Goal: Task Accomplishment & Management: Manage account settings

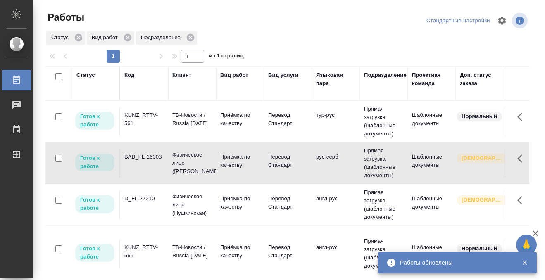
scroll to position [49, 0]
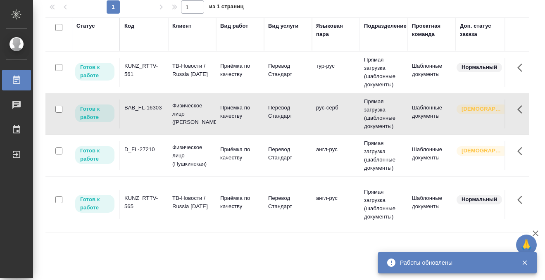
click at [148, 73] on div "KUNZ_RTTV-561" at bounding box center [144, 70] width 40 height 17
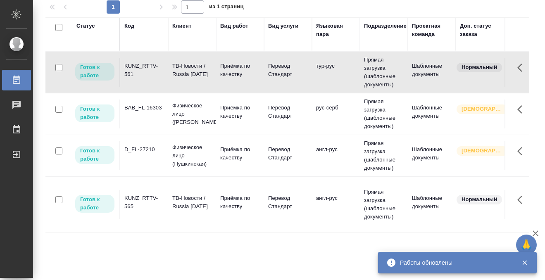
click at [148, 73] on div "KUNZ_RTTV-561" at bounding box center [144, 70] width 40 height 17
click at [89, 24] on div "Статус" at bounding box center [85, 26] width 19 height 8
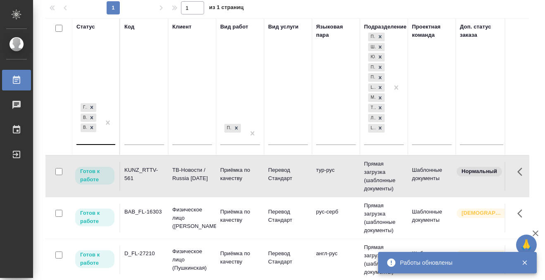
scroll to position [50, 0]
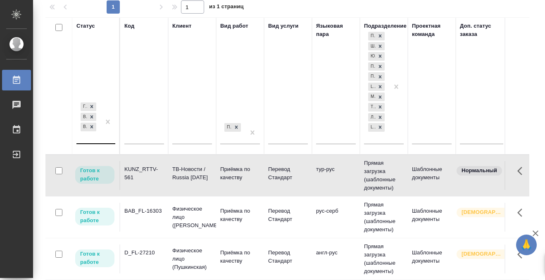
click at [93, 138] on div "Готов к работе В работе В ожидании" at bounding box center [88, 122] width 24 height 43
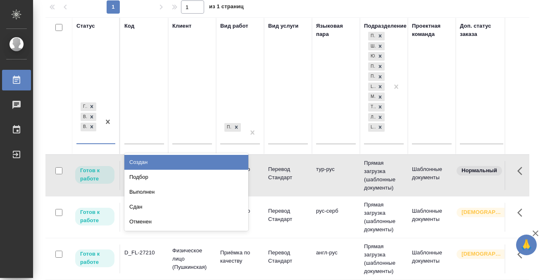
click at [158, 180] on div "Подбор" at bounding box center [186, 177] width 124 height 15
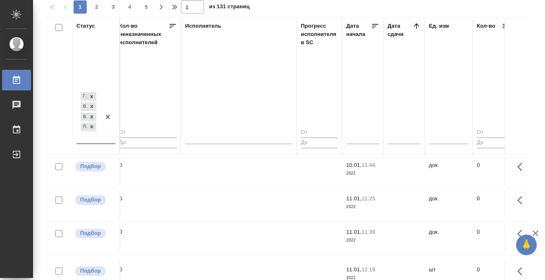
scroll to position [0, 534]
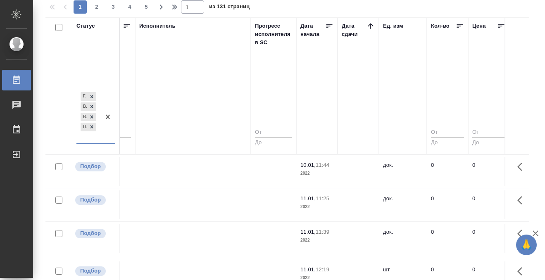
click at [375, 28] on th "Дата сдачи" at bounding box center [357, 85] width 41 height 137
click at [374, 27] on icon at bounding box center [370, 26] width 8 height 8
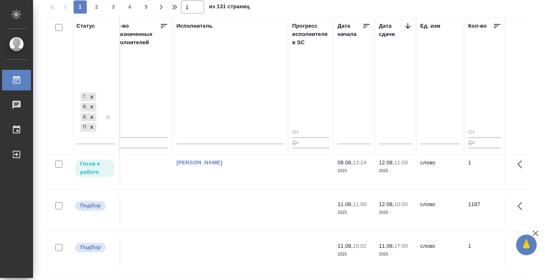
scroll to position [89, 497]
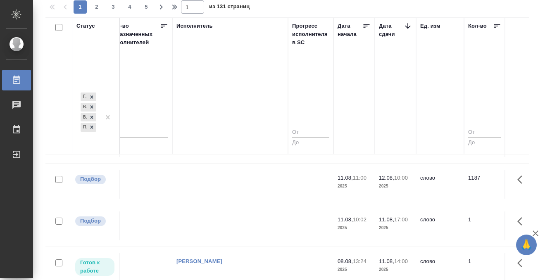
click at [200, 108] on td at bounding box center [230, 93] width 116 height 29
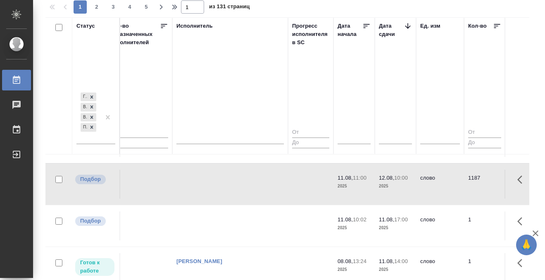
click at [200, 108] on td at bounding box center [230, 93] width 116 height 29
click at [209, 108] on td at bounding box center [230, 93] width 116 height 29
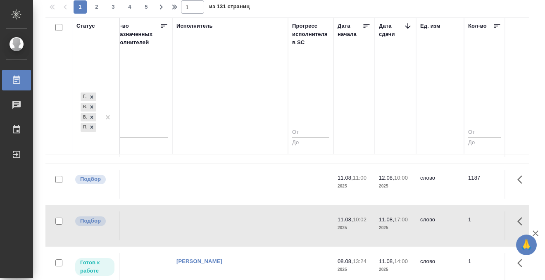
click at [209, 108] on td at bounding box center [230, 93] width 116 height 29
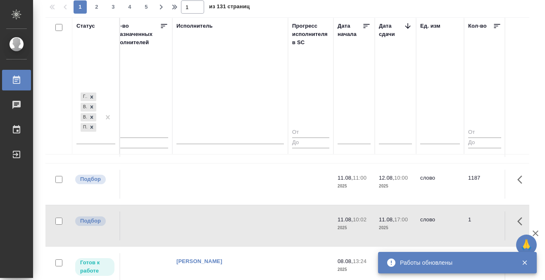
scroll to position [306, 497]
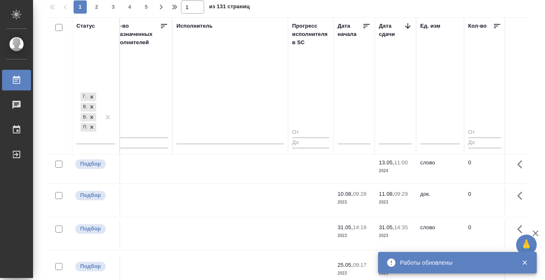
click at [17, 81] on icon at bounding box center [17, 80] width 10 height 10
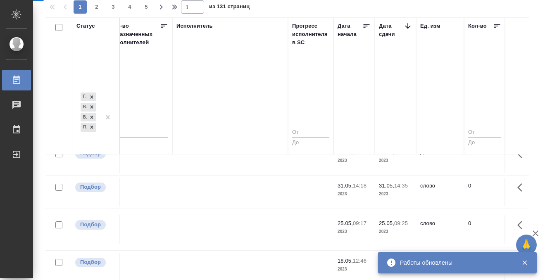
click at [17, 81] on icon at bounding box center [17, 80] width 10 height 10
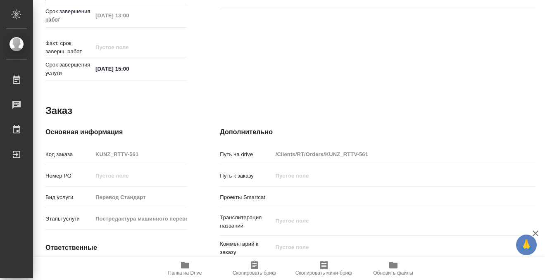
scroll to position [441, 0]
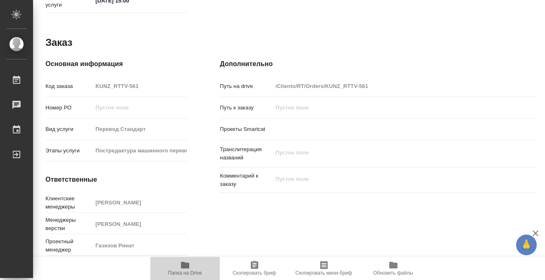
click at [185, 273] on span "Папка на Drive" at bounding box center [185, 273] width 34 height 6
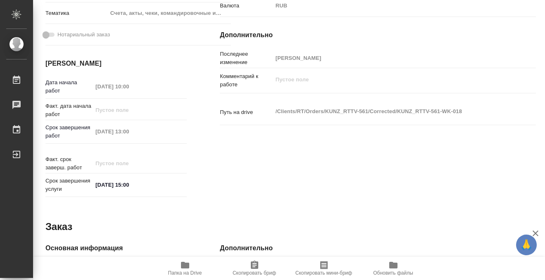
scroll to position [0, 0]
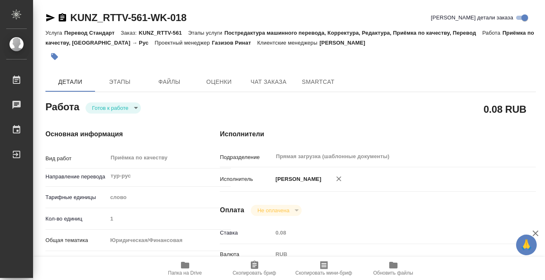
click at [48, 57] on button "button" at bounding box center [54, 56] width 18 height 18
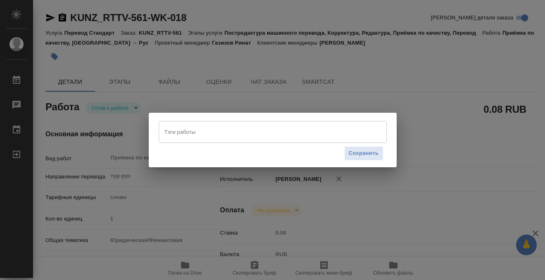
click at [212, 135] on input "Тэги работы" at bounding box center [264, 132] width 205 height 14
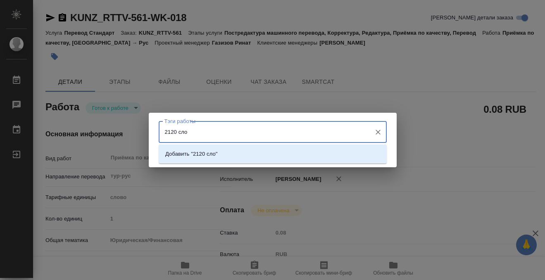
type input "2120 слов"
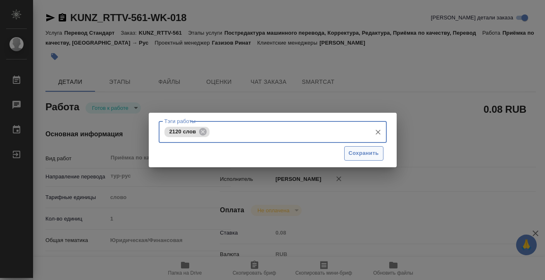
click at [378, 153] on span "Сохранить" at bounding box center [364, 153] width 30 height 9
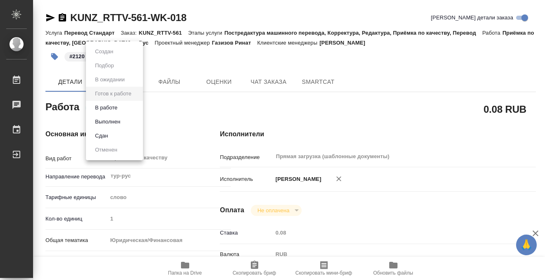
type input "readyForWork"
type input "тур-рус"
type input "5a8b1489cc6b4906c91bfd90"
type input "1"
type input "yr-fn"
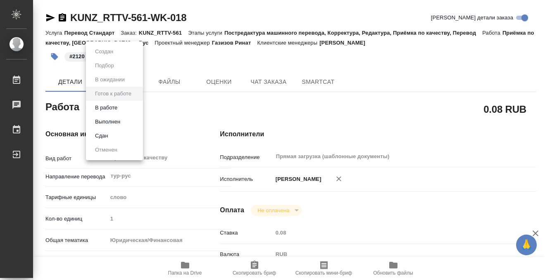
type input "5f647205b73bc97568ca66c0"
type input "11.08.2025 10:00"
type input "11.08.2025 13:00"
type input "11.08.2025 15:00"
type input "Прямая загрузка (шаблонные документы)"
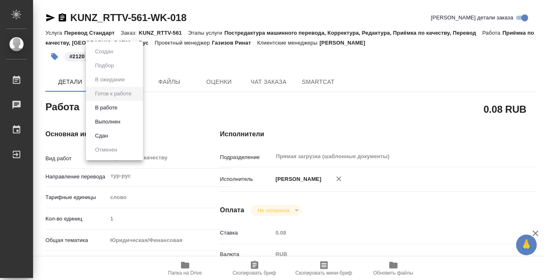
type input "notPayed"
type input "0.08"
type input "RUB"
type input "[PERSON_NAME]"
type input "KUNZ_RTTV-561"
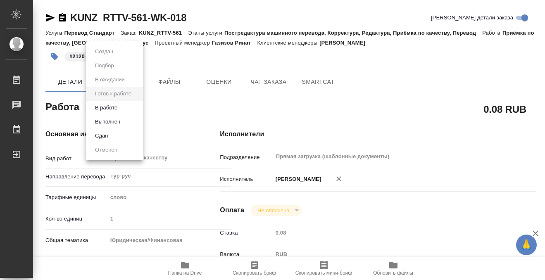
type input "Перевод Стандарт"
type input "Постредактура машинного перевода, Корректура, Редактура, Приёмка по качеству, П…"
type input "Веселова Юлия"
type input "Заборова Александра"
type input "/Clients/RT/Orders/KUNZ_RTTV-561"
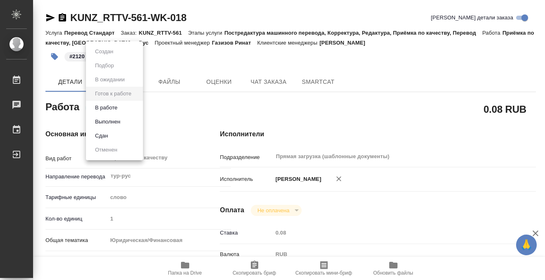
click at [125, 105] on body "🙏 .cls-1 fill:#fff; AWATERA Kobzeva Elizaveta Работы 0 Чаты График Выйти KUNZ_R…" at bounding box center [272, 140] width 545 height 280
click at [119, 121] on button "Выполнен" at bounding box center [107, 121] width 30 height 9
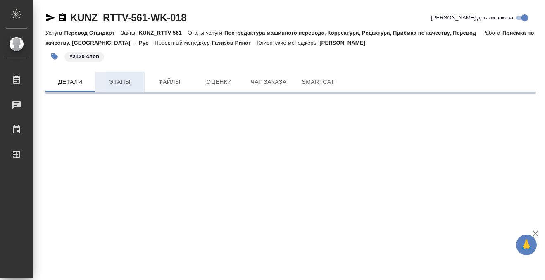
click at [111, 90] on button "Этапы" at bounding box center [120, 82] width 50 height 20
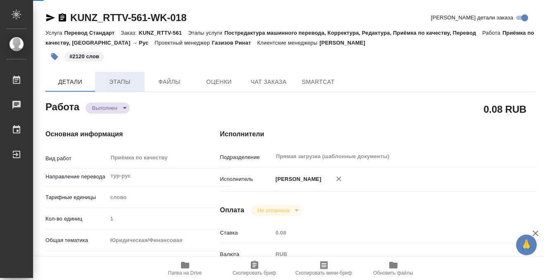
type textarea "x"
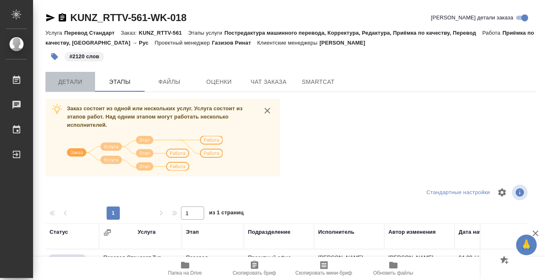
click at [72, 76] on button "Детали" at bounding box center [70, 82] width 50 height 20
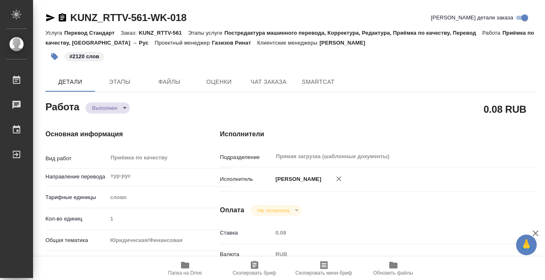
type textarea "x"
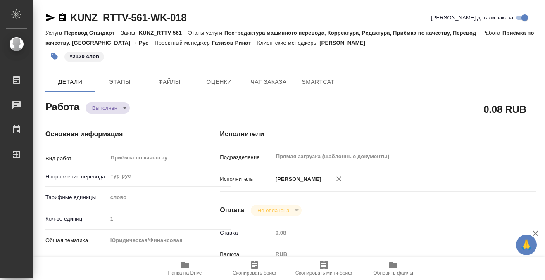
click at [60, 21] on icon "button" at bounding box center [62, 17] width 7 height 8
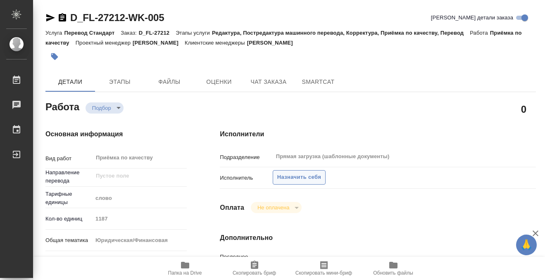
click at [301, 178] on span "Назначить себя" at bounding box center [299, 177] width 44 height 9
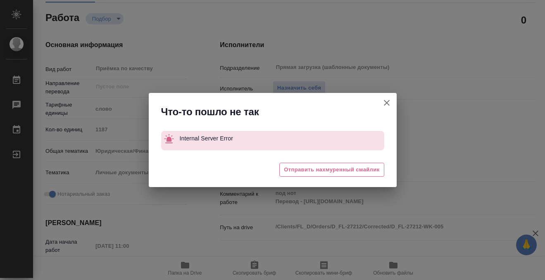
scroll to position [155, 0]
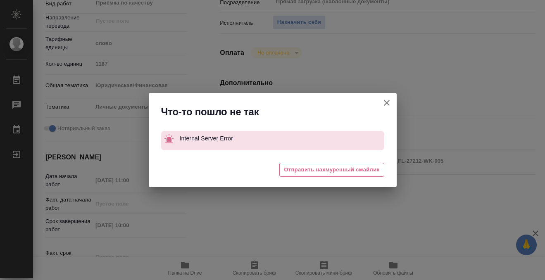
click at [387, 102] on icon "button" at bounding box center [387, 103] width 6 height 6
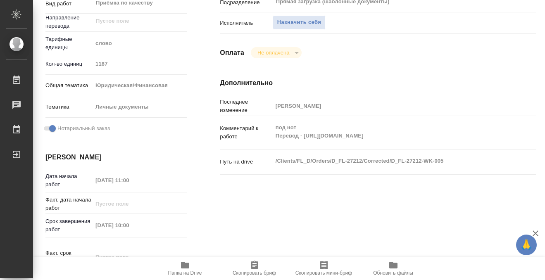
scroll to position [0, 0]
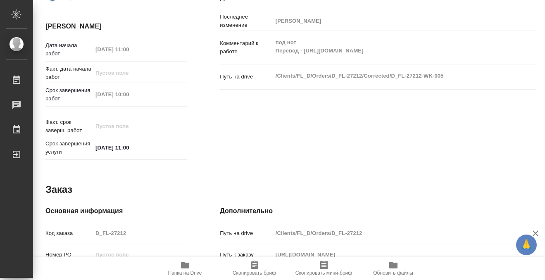
scroll to position [441, 0]
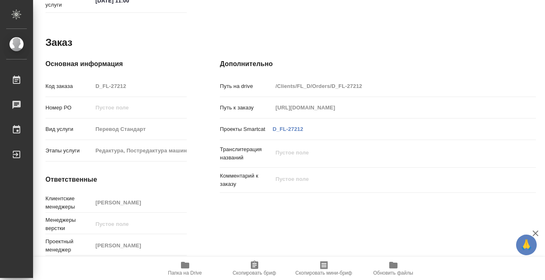
click at [189, 265] on icon "button" at bounding box center [185, 265] width 8 height 7
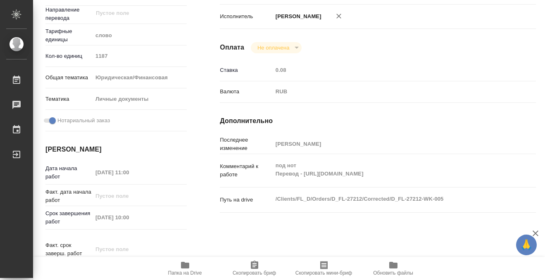
scroll to position [0, 0]
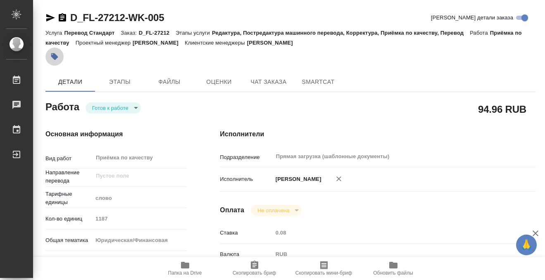
click at [56, 62] on button "button" at bounding box center [54, 56] width 18 height 18
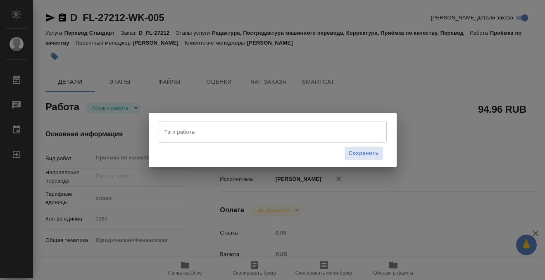
click at [230, 133] on input "Тэги работы" at bounding box center [264, 132] width 205 height 14
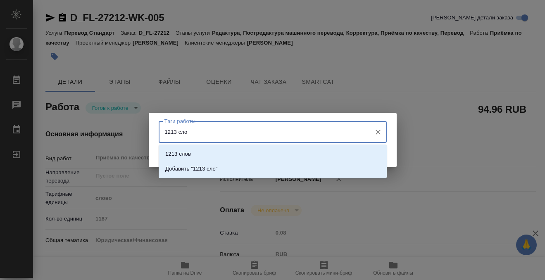
type input "1213 слов"
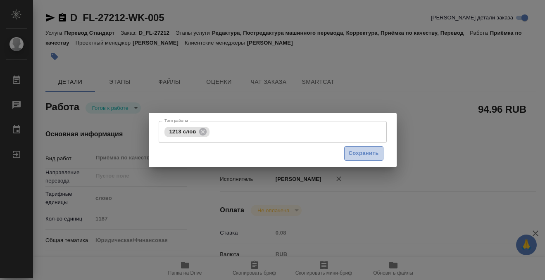
click at [365, 150] on span "Сохранить" at bounding box center [364, 153] width 30 height 9
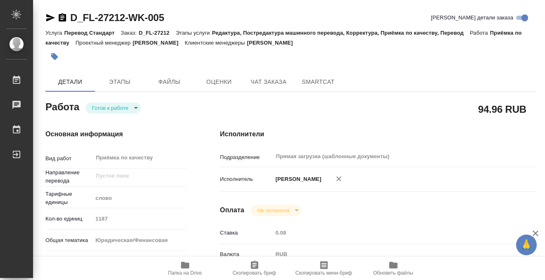
type input "readyForWork"
type input "5a8b1489cc6b4906c91bfd90"
type input "1187"
type input "yr-fn"
type input "5a8b8b956a9677013d343cfe"
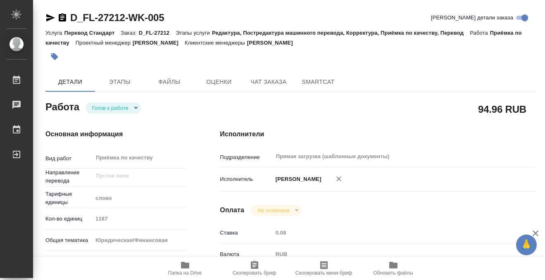
checkbox input "true"
type input "11.08.2025 11:00"
type input "12.08.2025 10:00"
type input "12.08.2025 11:00"
type input "Прямая загрузка (шаблонные документы)"
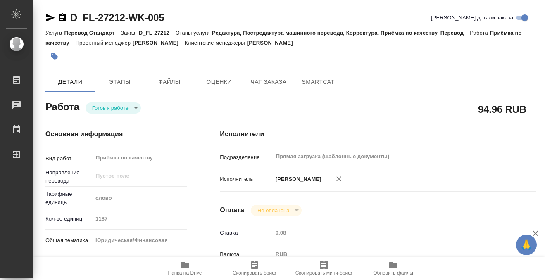
type input "notPayed"
type input "0.08"
type input "RUB"
type input "[PERSON_NAME]"
type input "D_FL-27212"
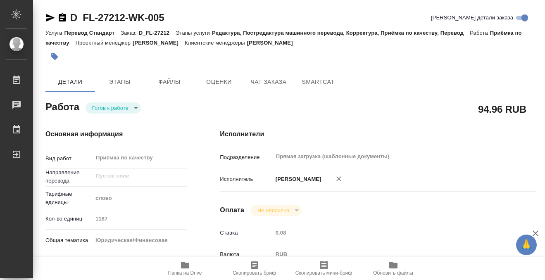
type input "Перевод Стандарт"
type input "Редактура, Постредактура машинного перевода, Корректура, Приёмка по качеству, П…"
type input "Давыдова Елена"
type input "/Clients/FL_D/Orders/D_FL-27212"
type input "https://drive.awatera.com/s/mCMoxyLcb55TXLd"
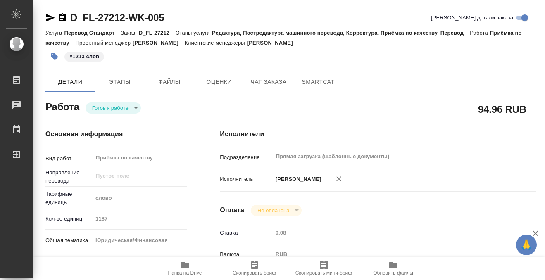
click at [135, 104] on body "🙏 .cls-1 fill:#fff; AWATERA Kobzeva Elizaveta Работы 0 Чаты График Выйти D_FL-2…" at bounding box center [272, 140] width 545 height 280
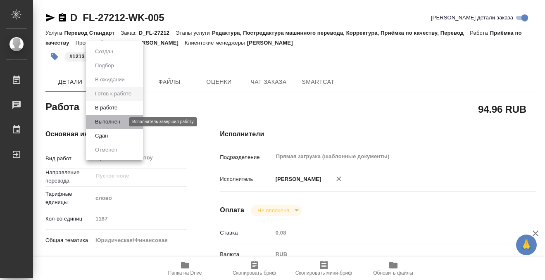
click at [119, 123] on button "Выполнен" at bounding box center [107, 121] width 30 height 9
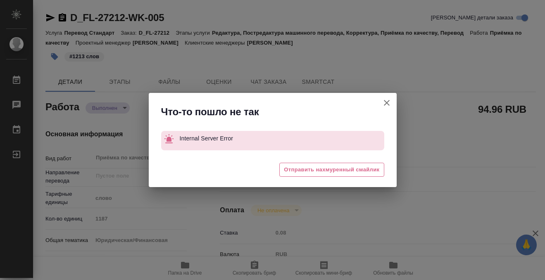
type textarea "x"
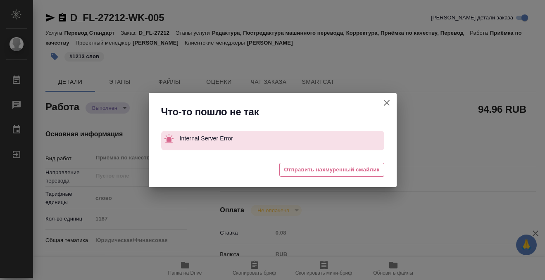
type textarea "x"
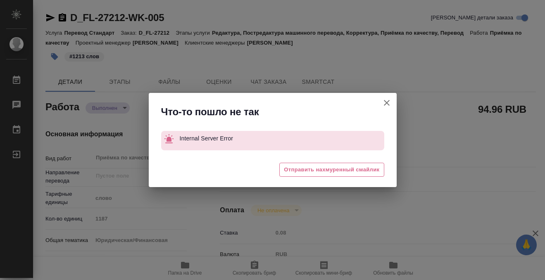
click at [389, 109] on button "Кратко детали заказа" at bounding box center [387, 103] width 20 height 20
type textarea "x"
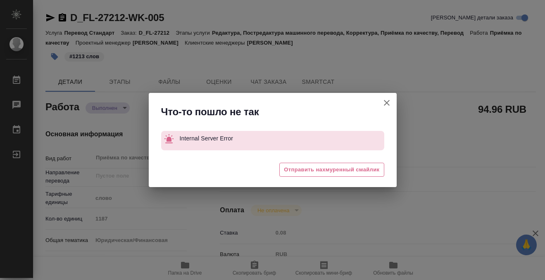
type textarea "x"
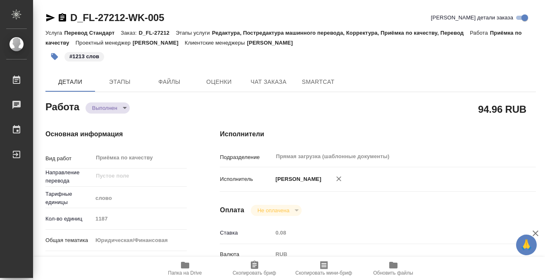
click at [389, 108] on div "94.96 RUB" at bounding box center [378, 109] width 316 height 21
click at [113, 88] on button "Этапы" at bounding box center [120, 82] width 50 height 20
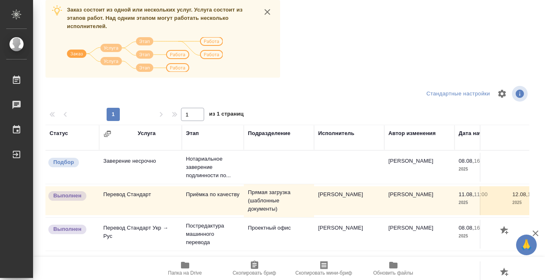
scroll to position [16, 0]
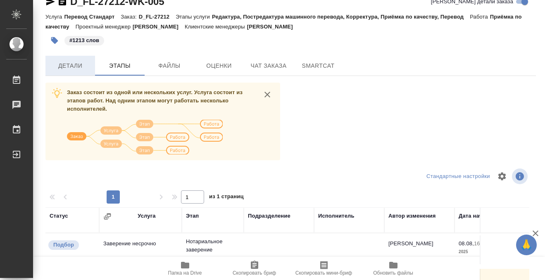
click at [79, 67] on span "Детали" at bounding box center [70, 66] width 40 height 10
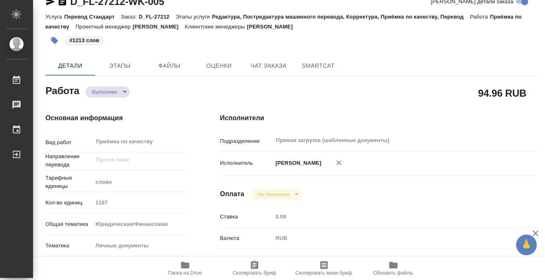
type textarea "x"
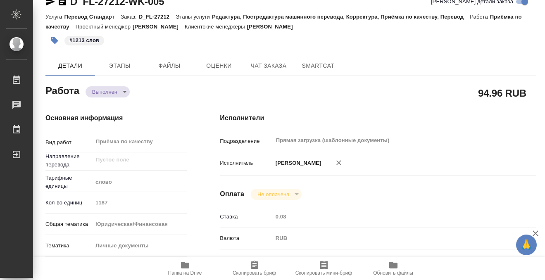
type textarea "x"
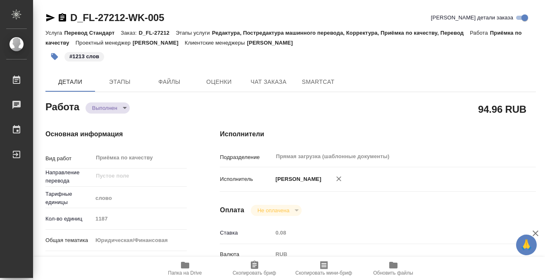
click at [65, 17] on icon "button" at bounding box center [62, 17] width 7 height 8
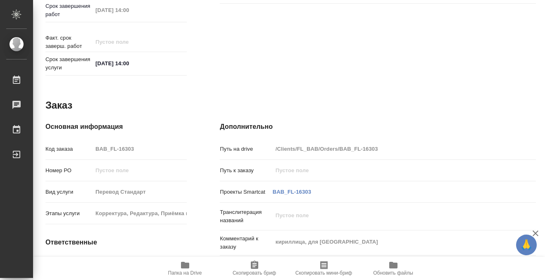
scroll to position [441, 0]
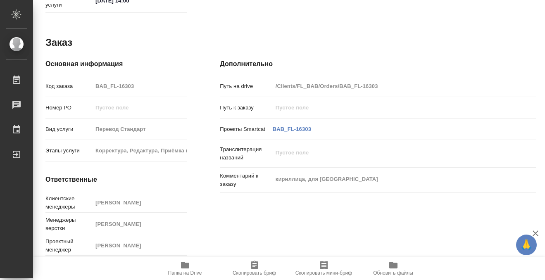
click at [188, 260] on icon "button" at bounding box center [185, 265] width 10 height 10
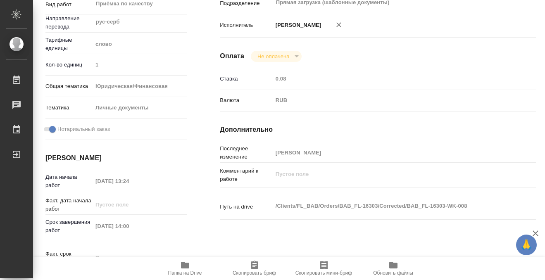
scroll to position [0, 0]
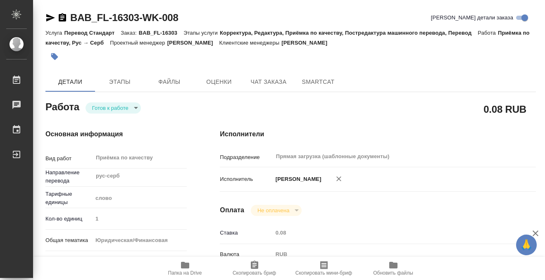
click at [55, 55] on icon "button" at bounding box center [54, 56] width 7 height 7
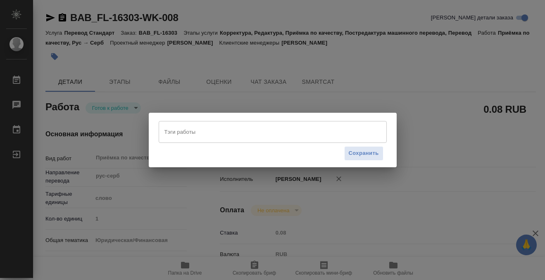
click at [178, 130] on input "Тэги работы" at bounding box center [264, 132] width 205 height 14
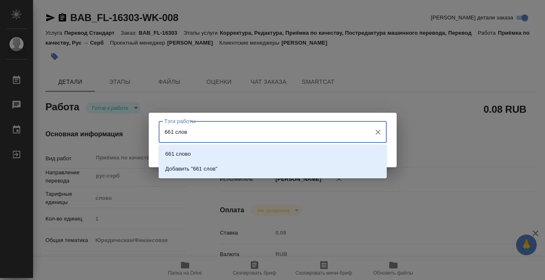
type input "661 слово"
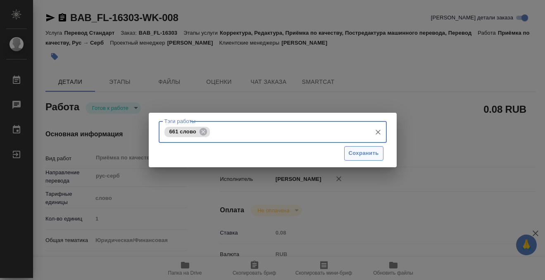
click at [363, 152] on span "Сохранить" at bounding box center [364, 153] width 30 height 9
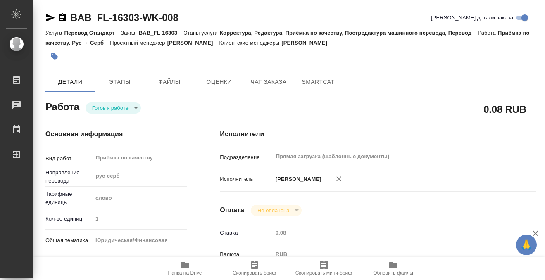
type input "readyForWork"
type input "рус-серб"
type input "5a8b1489cc6b4906c91bfd90"
type input "1"
type input "yr-fn"
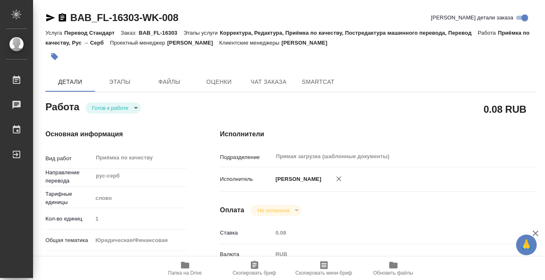
type input "5a8b8b956a9677013d343cfe"
checkbox input "true"
type input "08.08.2025 13:24"
type input "11.08.2025 14:00"
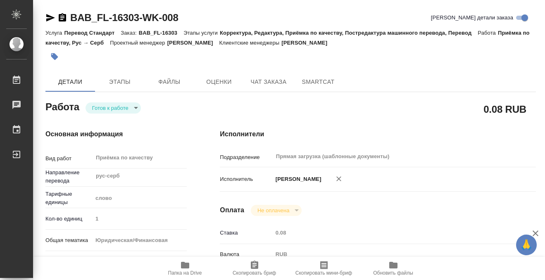
type input "Прямая загрузка (шаблонные документы)"
type input "notPayed"
type input "0.08"
type input "RUB"
type input "[PERSON_NAME]"
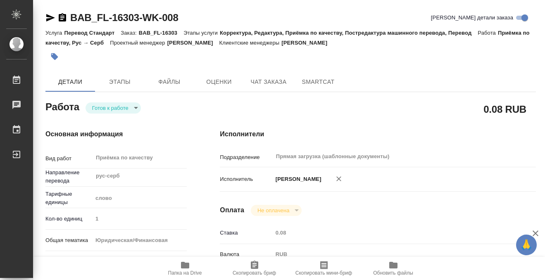
type input "BAB_FL-16303"
type input "Перевод Стандарт"
type input "Корректура, Редактура, Приёмка по качеству, Постредактура машинного перевода, П…"
type input "Голубев Дмитрий"
type input "Оксютович Ирина"
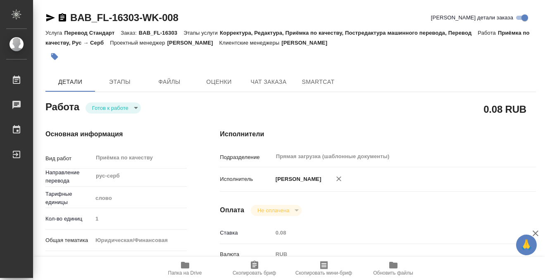
type input "/Clients/FL_BAB/Orders/BAB_FL-16303"
click at [125, 107] on body "🙏 .cls-1 fill:#fff; AWATERA Kobzeva Elizaveta Работы 0 Чаты График Выйти BAB_FL…" at bounding box center [272, 140] width 545 height 280
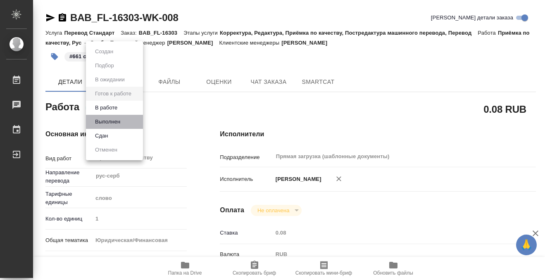
click at [123, 121] on li "Выполнен" at bounding box center [114, 122] width 57 height 14
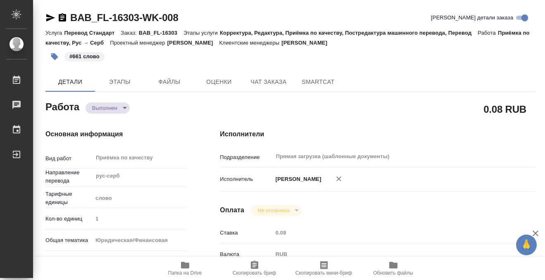
type textarea "x"
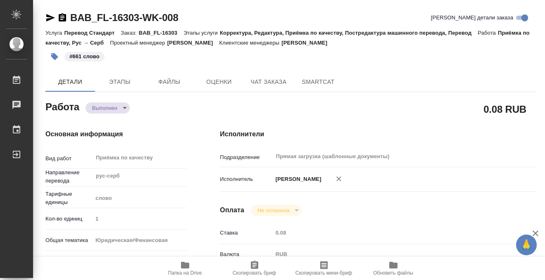
type textarea "x"
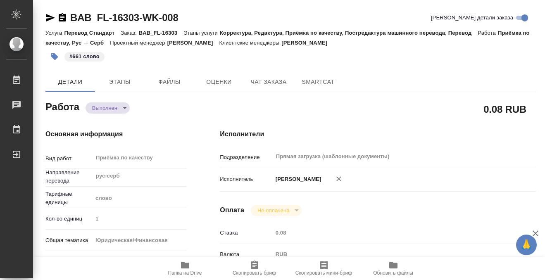
click at [66, 15] on icon "button" at bounding box center [62, 18] width 10 height 10
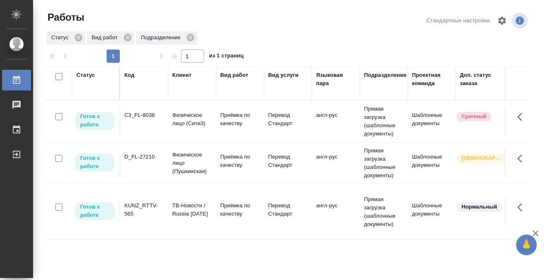
click at [154, 129] on td "C3_FL-8038" at bounding box center [144, 121] width 48 height 29
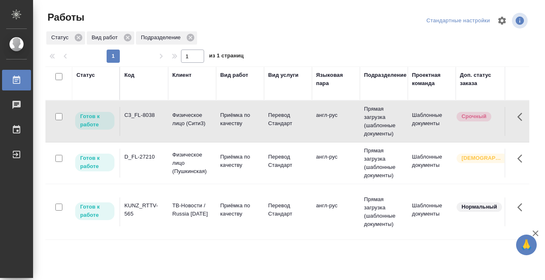
click at [154, 129] on td "C3_FL-8038" at bounding box center [144, 121] width 48 height 29
click at [82, 76] on div "Статус" at bounding box center [85, 75] width 19 height 8
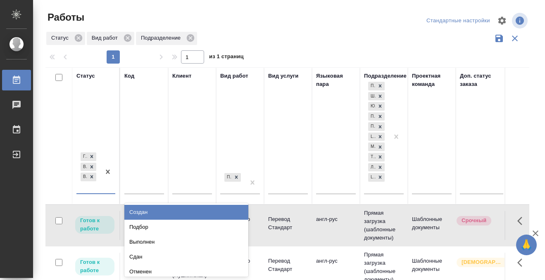
click at [88, 188] on div "[PERSON_NAME] к работе В работе В ожидании" at bounding box center [88, 172] width 24 height 43
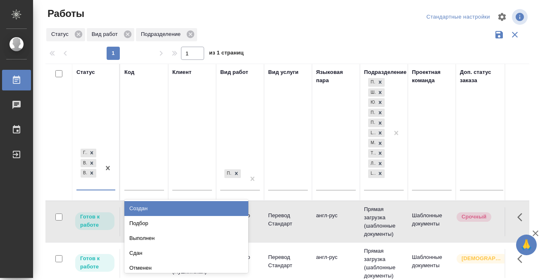
scroll to position [4, 0]
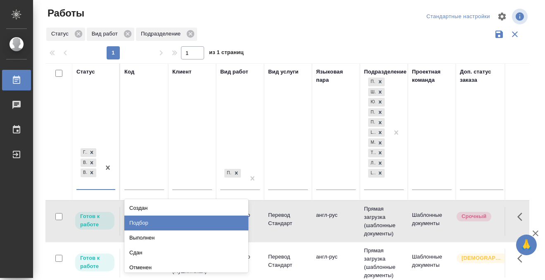
click at [146, 226] on div "Подбор" at bounding box center [186, 223] width 124 height 15
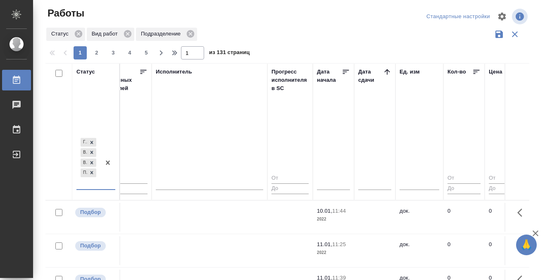
scroll to position [0, 513]
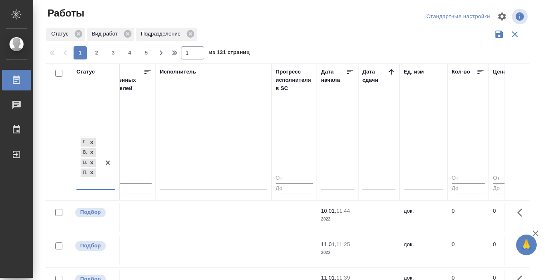
click at [389, 72] on icon at bounding box center [390, 71] width 5 height 5
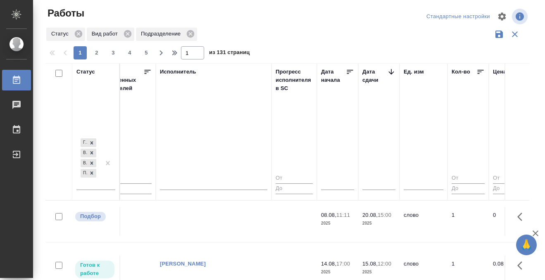
click at [239, 221] on td at bounding box center [214, 221] width 116 height 29
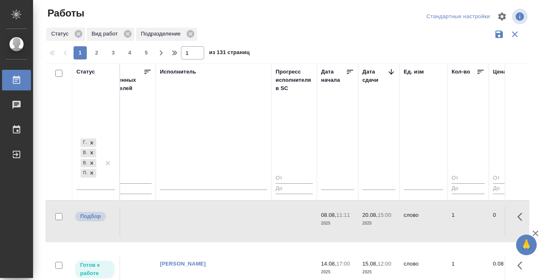
click at [238, 221] on td at bounding box center [214, 221] width 116 height 29
click at [223, 221] on td at bounding box center [214, 221] width 116 height 29
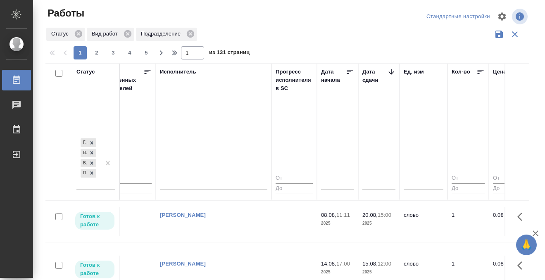
click at [218, 220] on td at bounding box center [214, 221] width 116 height 29
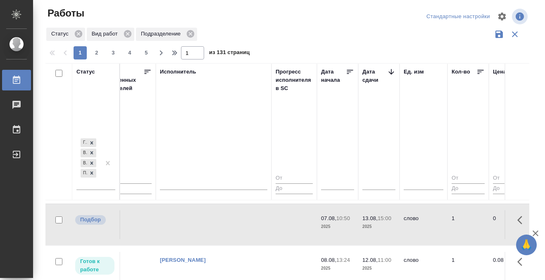
click at [218, 142] on td at bounding box center [214, 127] width 116 height 29
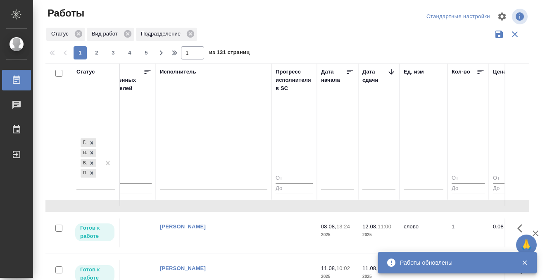
scroll to position [191, 513]
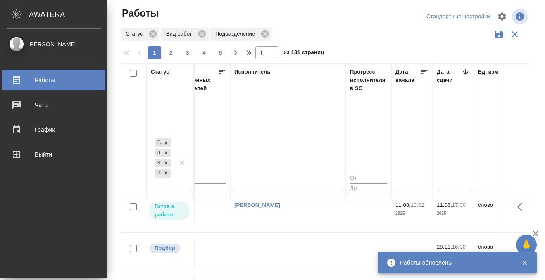
click at [19, 72] on link "Работы" at bounding box center [53, 80] width 103 height 21
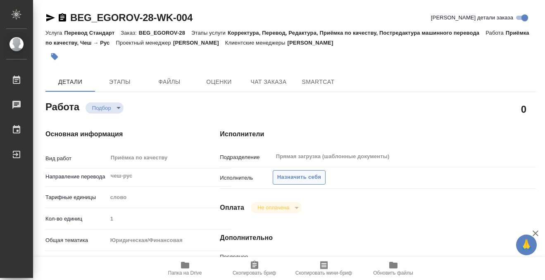
click at [313, 178] on span "Назначить себя" at bounding box center [299, 177] width 44 height 9
